Goal: Check status: Check status

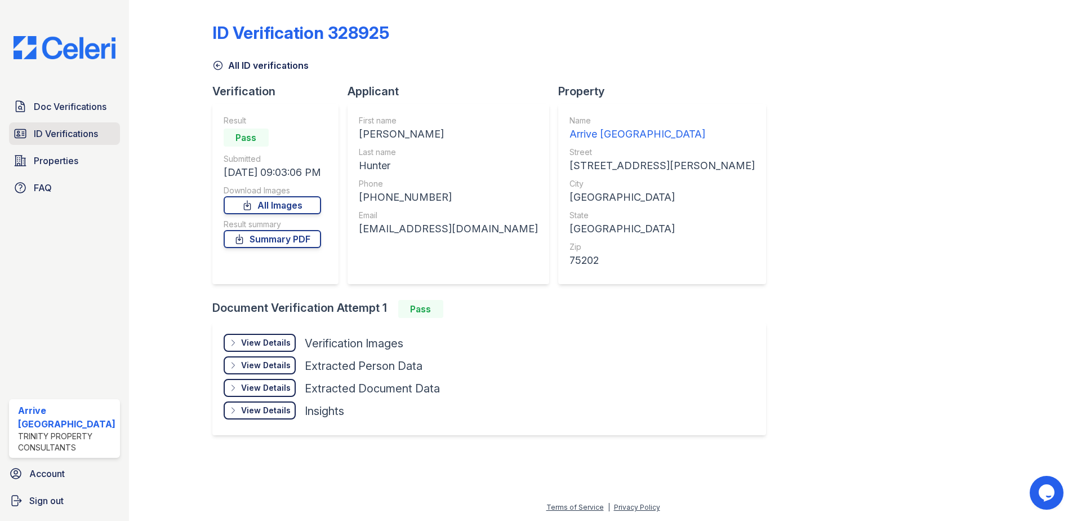
click at [30, 134] on link "ID Verifications" at bounding box center [64, 133] width 111 height 23
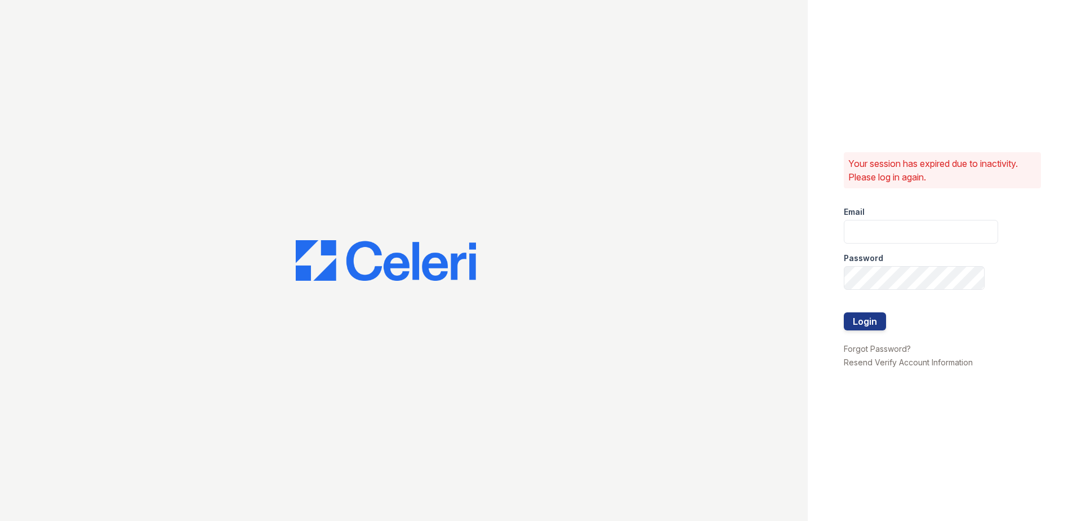
type input "arrivewestend@trinity-pm.com"
click at [862, 329] on button "Login" at bounding box center [865, 321] width 42 height 18
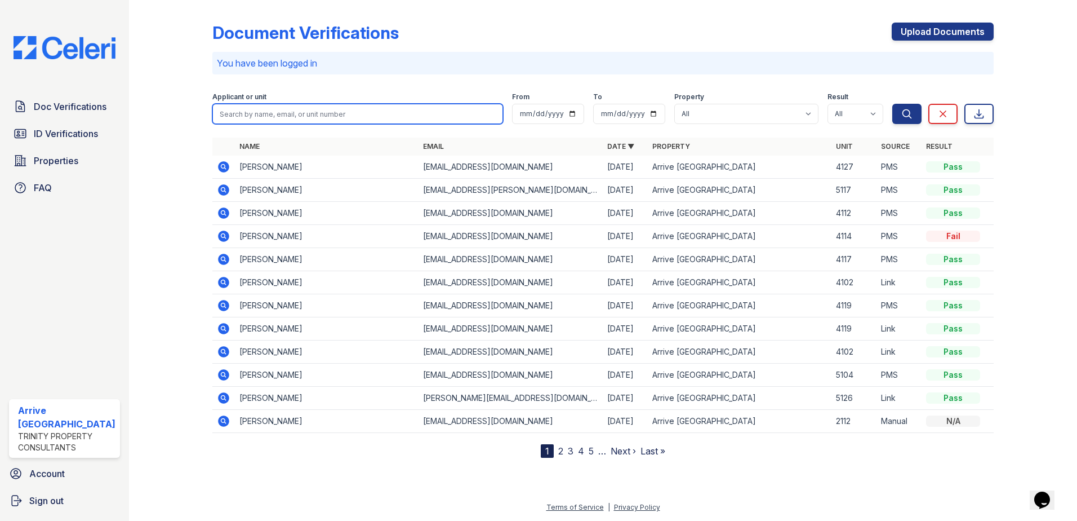
click at [343, 117] on input "search" at bounding box center [357, 114] width 291 height 20
type input "connor"
click at [893, 104] on button "Search" at bounding box center [907, 114] width 29 height 20
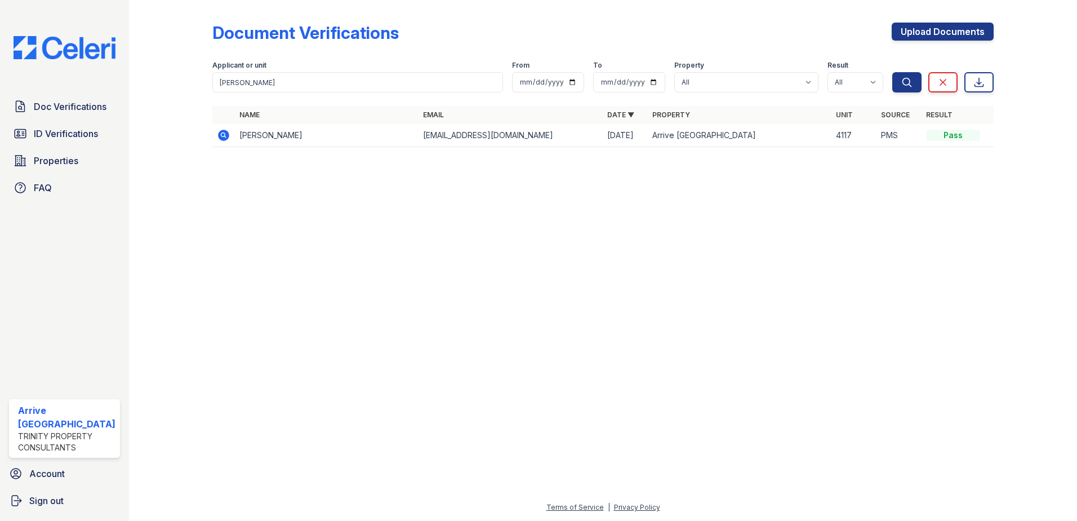
click at [217, 138] on icon at bounding box center [224, 135] width 14 height 14
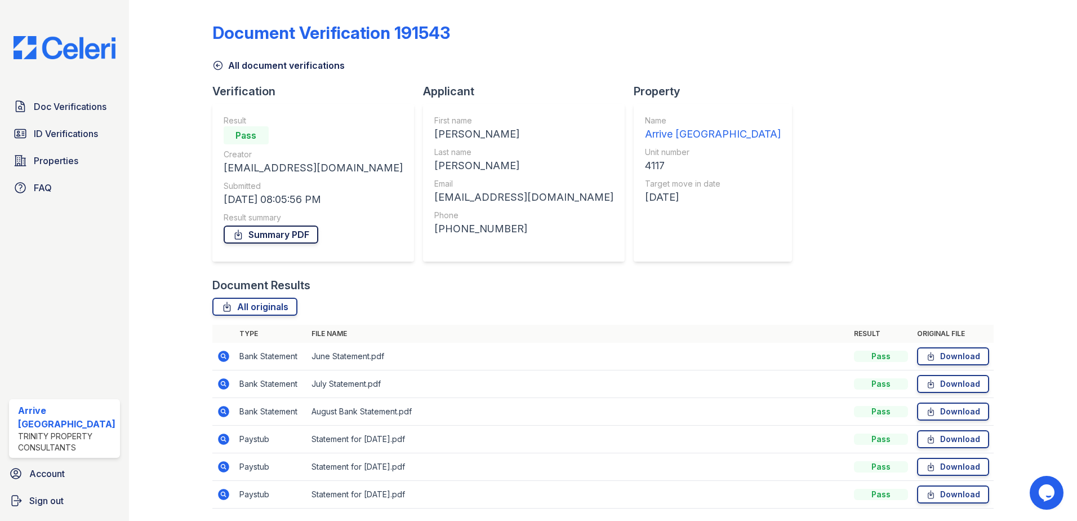
click at [306, 237] on link "Summary PDF" at bounding box center [271, 234] width 95 height 18
click at [86, 139] on span "ID Verifications" at bounding box center [66, 134] width 64 height 14
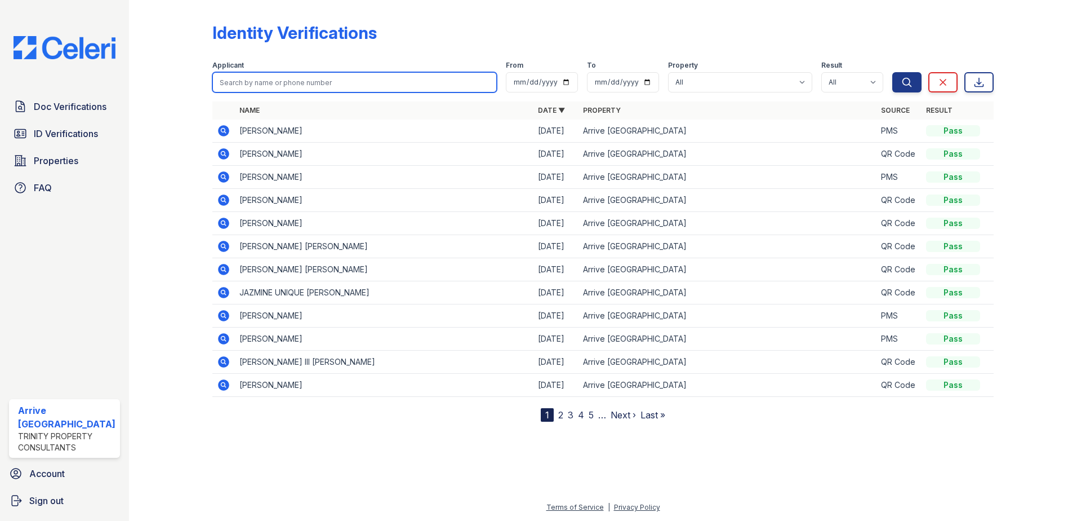
click at [451, 82] on input "search" at bounding box center [354, 82] width 285 height 20
type input "connor"
click at [893, 72] on button "Search" at bounding box center [907, 82] width 29 height 20
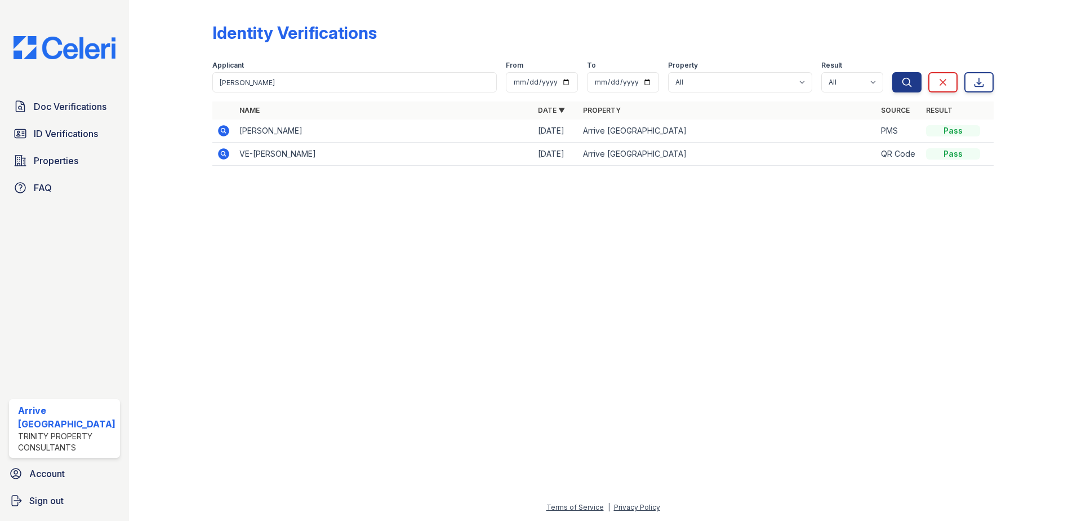
click at [224, 129] on icon at bounding box center [224, 131] width 14 height 14
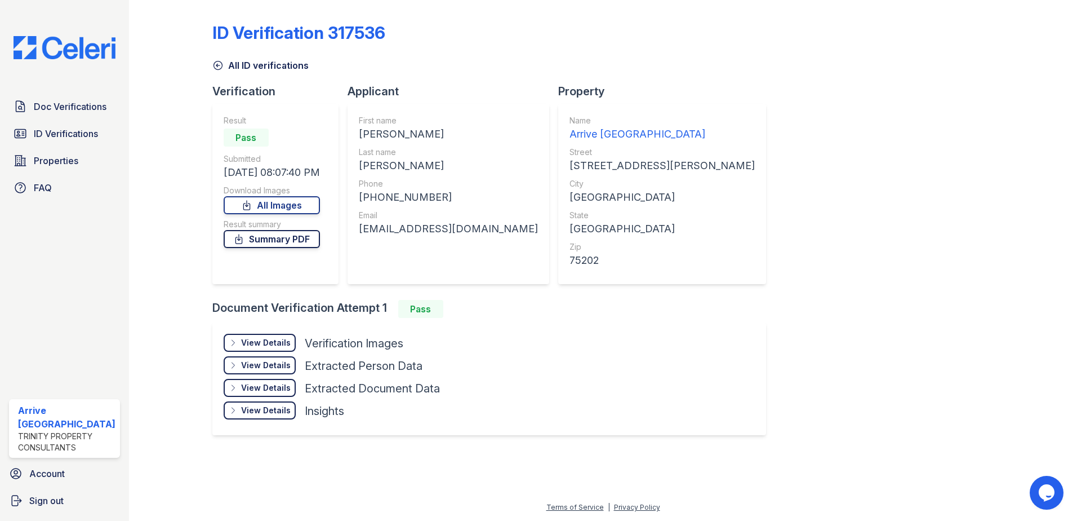
click at [282, 236] on link "Summary PDF" at bounding box center [272, 239] width 96 height 18
click at [254, 342] on div "View Details" at bounding box center [266, 342] width 50 height 11
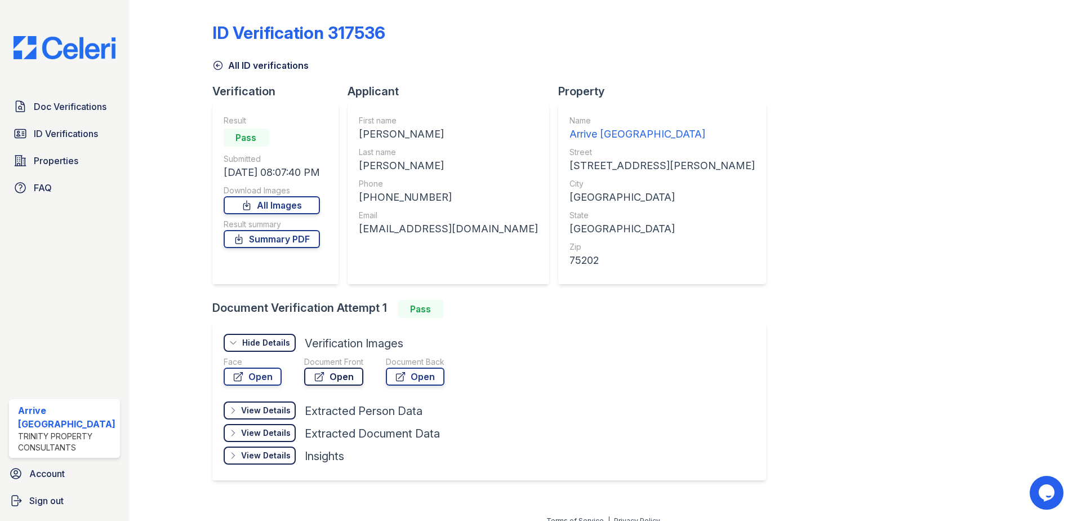
click at [349, 371] on link "Open" at bounding box center [333, 376] width 59 height 18
